Goal: Information Seeking & Learning: Understand process/instructions

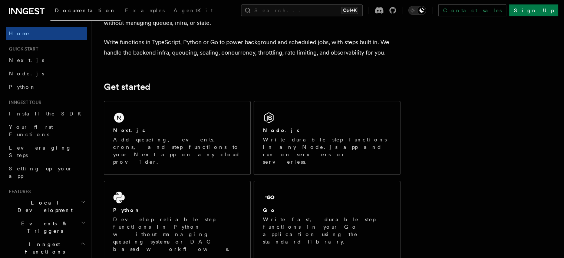
scroll to position [56, 0]
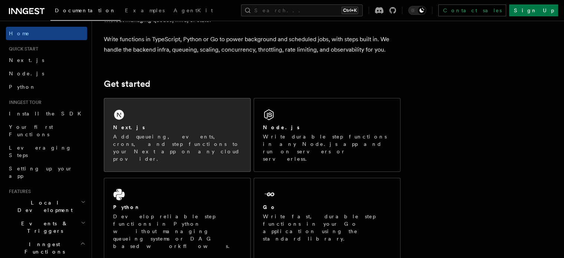
click at [204, 112] on div "Next.js Add queueing, events, crons, and step functions to your Next app on any…" at bounding box center [177, 134] width 146 height 73
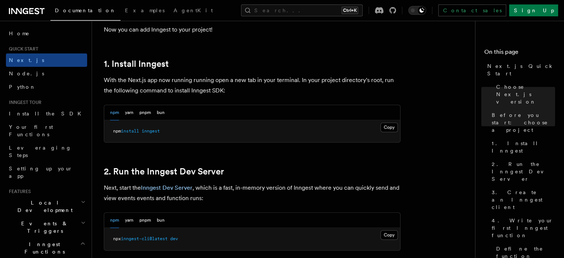
scroll to position [382, 0]
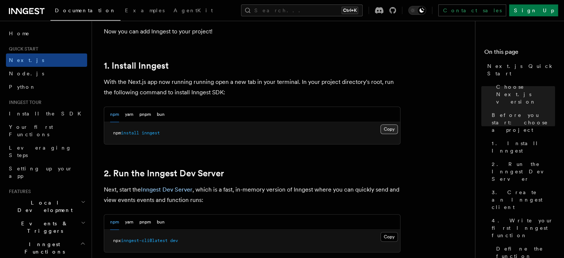
click at [391, 128] on button "Copy Copied" at bounding box center [389, 129] width 17 height 10
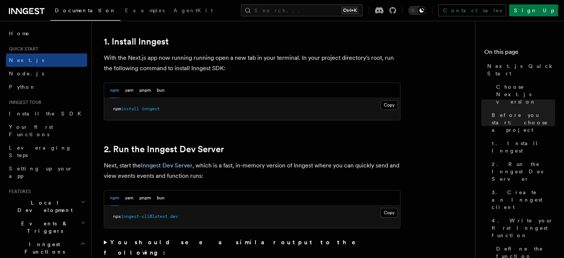
scroll to position [407, 0]
click at [390, 106] on button "Copy Copied" at bounding box center [389, 105] width 17 height 10
click at [391, 212] on button "Copy Copied" at bounding box center [389, 213] width 17 height 10
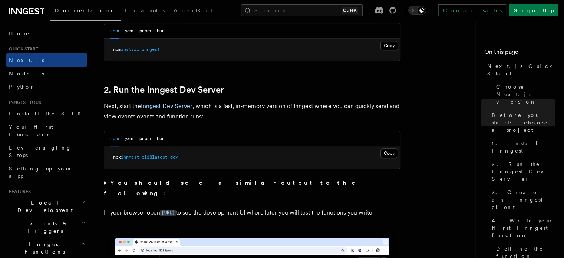
scroll to position [468, 0]
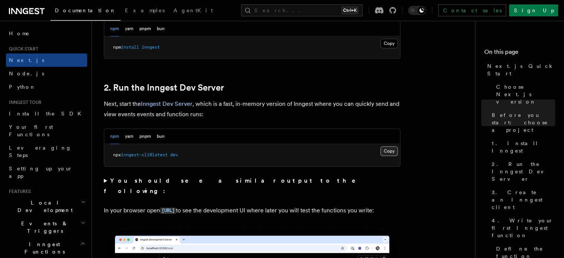
click at [396, 151] on button "Copy Copied" at bounding box center [389, 151] width 17 height 10
